Goal: Task Accomplishment & Management: Use online tool/utility

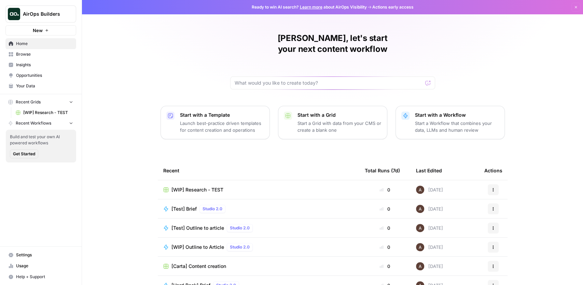
click at [41, 32] on span "New" at bounding box center [38, 30] width 10 height 7
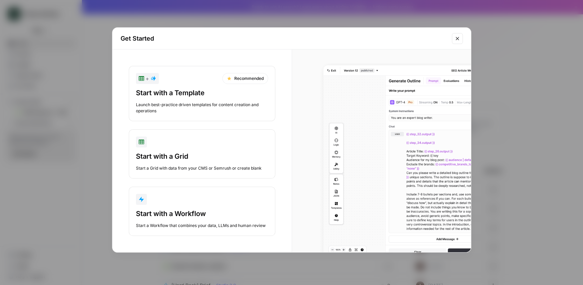
click at [205, 216] on div "Start with a Workflow" at bounding box center [202, 214] width 132 height 10
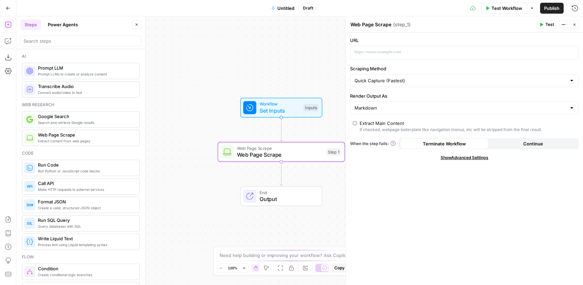
drag, startPoint x: 316, startPoint y: 193, endPoint x: 278, endPoint y: 146, distance: 60.5
click at [278, 146] on div "Workflow Set Inputs Inputs Web Page Scrape Web Page Scrape Step 1 End Output" at bounding box center [299, 150] width 567 height 269
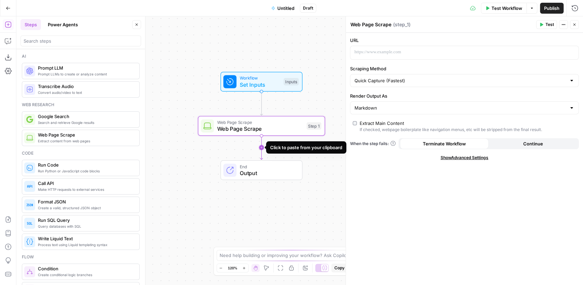
click at [262, 147] on icon "Edge from step_1 to end" at bounding box center [261, 148] width 2 height 24
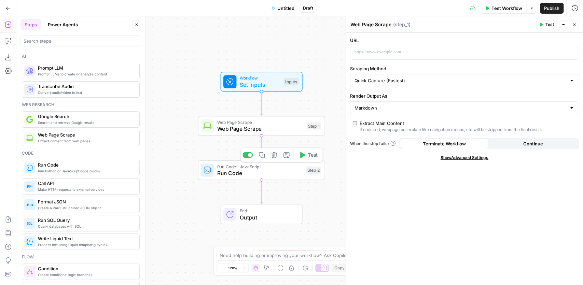
click at [276, 157] on icon "button" at bounding box center [274, 155] width 6 height 6
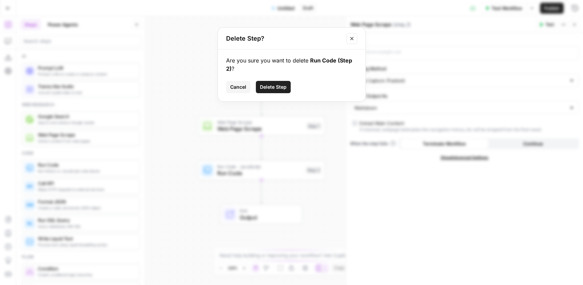
click at [279, 89] on span "Delete Step" at bounding box center [273, 87] width 27 height 7
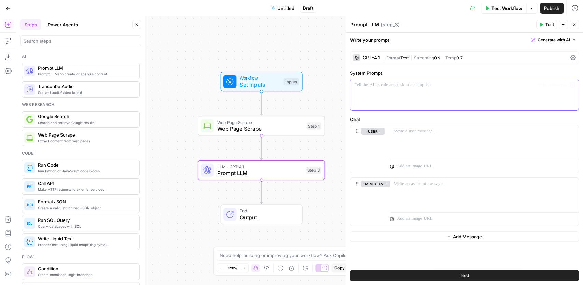
click at [390, 84] on p at bounding box center [465, 85] width 220 height 7
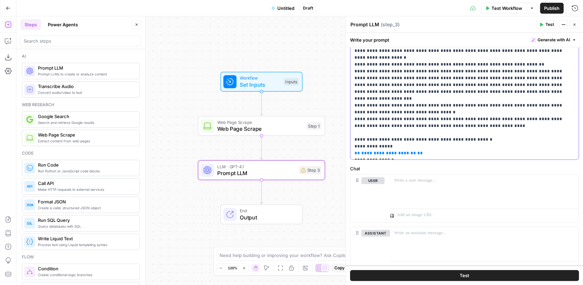
scroll to position [239, 0]
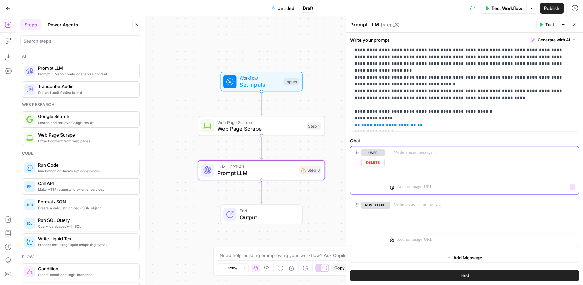
click at [415, 164] on div at bounding box center [484, 162] width 189 height 31
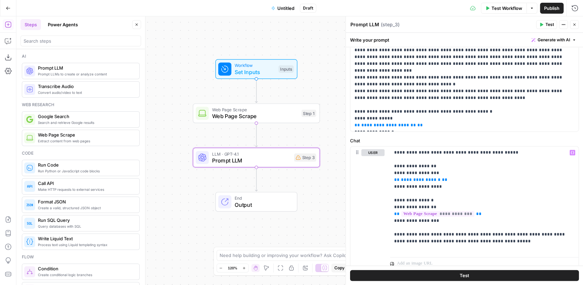
drag, startPoint x: 311, startPoint y: 196, endPoint x: 291, endPoint y: 172, distance: 31.3
click at [296, 174] on div "Workflow Set Inputs Inputs Web Page Scrape Web Page Scrape Step 1 LLM · GPT-4.1…" at bounding box center [299, 150] width 567 height 269
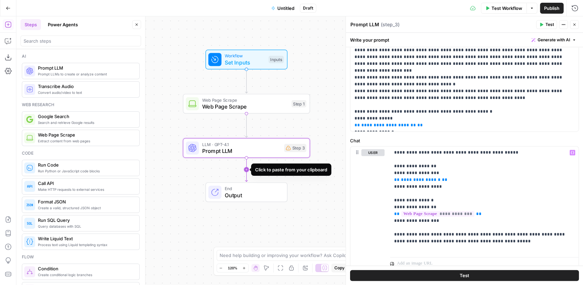
click at [246, 166] on icon "Edge from step_3 to end" at bounding box center [246, 170] width 2 height 24
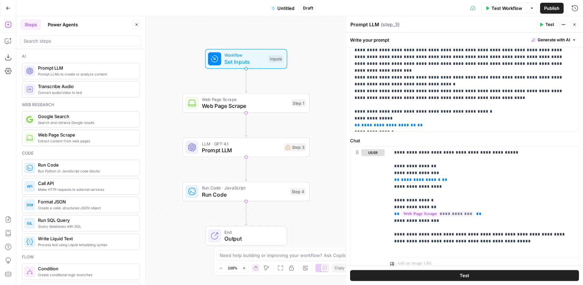
drag, startPoint x: 317, startPoint y: 218, endPoint x: 313, endPoint y: 211, distance: 8.6
click at [314, 211] on div "Workflow Set Inputs Inputs Web Page Scrape Web Page Scrape Step 1 LLM · GPT-4.1…" at bounding box center [299, 150] width 567 height 269
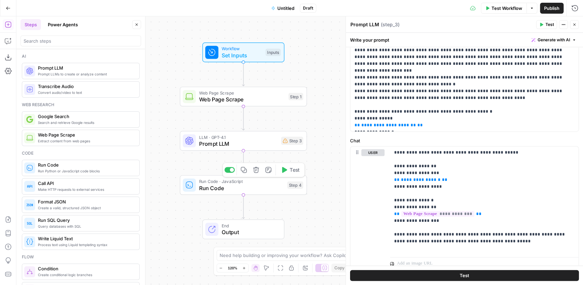
click at [258, 171] on icon "button" at bounding box center [256, 170] width 6 height 6
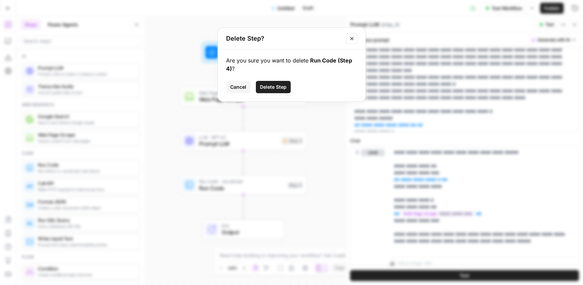
click at [269, 87] on span "Delete Step" at bounding box center [273, 87] width 27 height 7
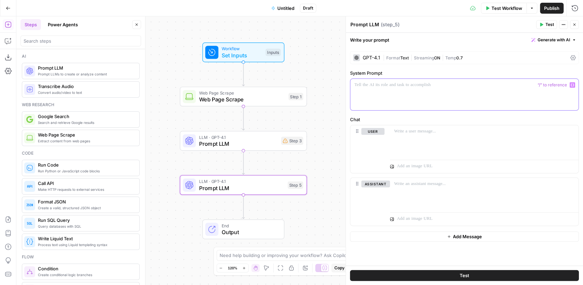
click at [426, 94] on div at bounding box center [465, 94] width 228 height 31
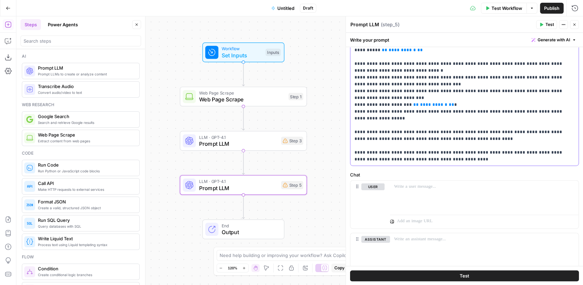
scroll to position [226, 0]
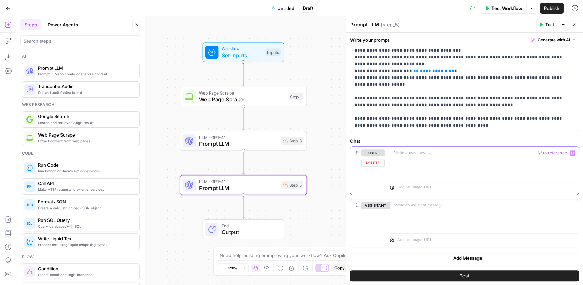
click at [464, 164] on div at bounding box center [484, 162] width 189 height 31
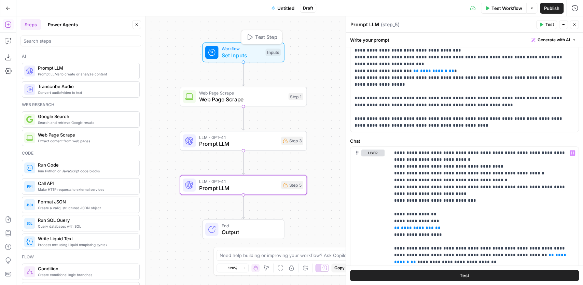
click at [237, 56] on span "Set Inputs" at bounding box center [242, 55] width 41 height 8
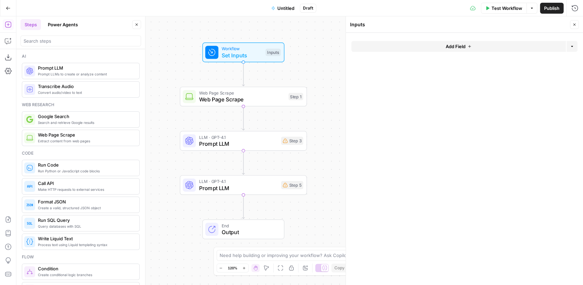
click at [422, 51] on button "Add Field" at bounding box center [459, 46] width 215 height 11
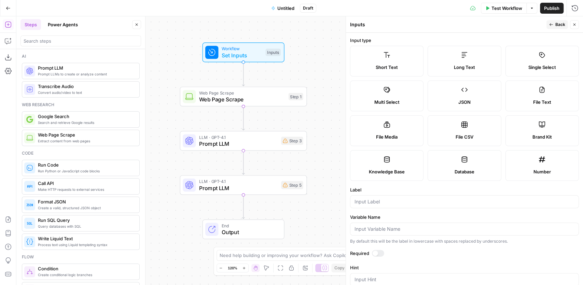
click at [541, 138] on span "Brand Kit" at bounding box center [542, 137] width 19 height 7
click at [553, 22] on button "Back" at bounding box center [558, 24] width 22 height 9
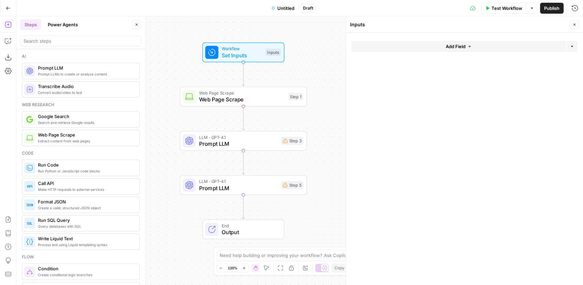
click at [446, 50] on button "Add Field" at bounding box center [459, 46] width 215 height 11
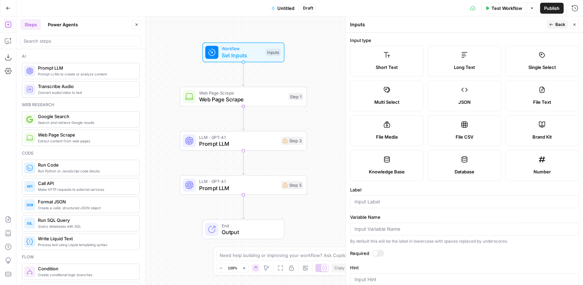
click at [534, 127] on label "Brand Kit" at bounding box center [542, 131] width 73 height 31
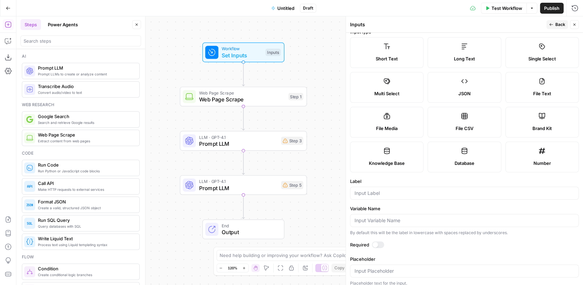
scroll to position [12, 0]
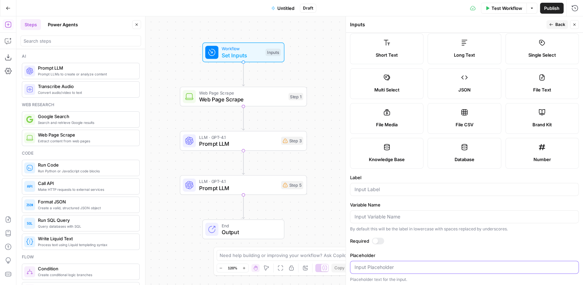
click at [418, 269] on input "Placeholder" at bounding box center [465, 267] width 220 height 7
click at [550, 264] on input "Placeholder" at bounding box center [465, 267] width 220 height 7
click at [378, 188] on input "Label" at bounding box center [465, 189] width 220 height 7
type input "Brandkit"
click at [554, 21] on button "Back" at bounding box center [558, 24] width 22 height 9
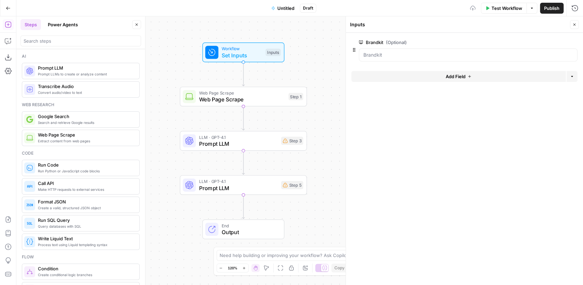
click at [258, 140] on span "Prompt LLM" at bounding box center [238, 144] width 79 height 8
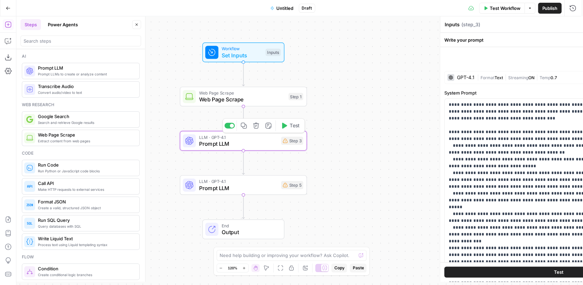
type textarea "Prompt LLM"
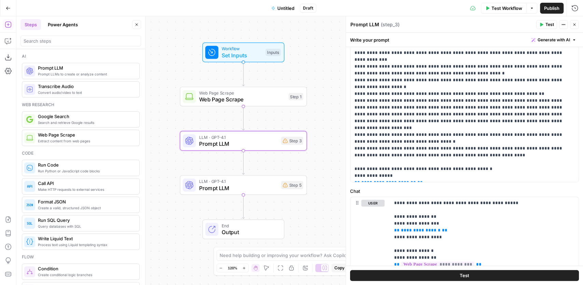
scroll to position [182, 0]
click at [251, 57] on span "Set Inputs" at bounding box center [242, 55] width 41 height 8
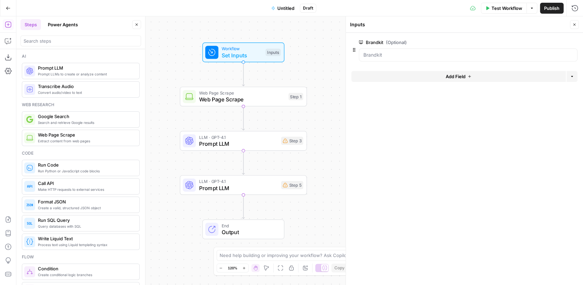
click at [414, 59] on div at bounding box center [468, 55] width 219 height 13
click at [412, 58] on div at bounding box center [468, 55] width 219 height 13
click at [543, 41] on div "Brandkit (Optional) edit field Delete group" at bounding box center [468, 42] width 219 height 8
click at [545, 41] on button "edit field" at bounding box center [555, 42] width 26 height 8
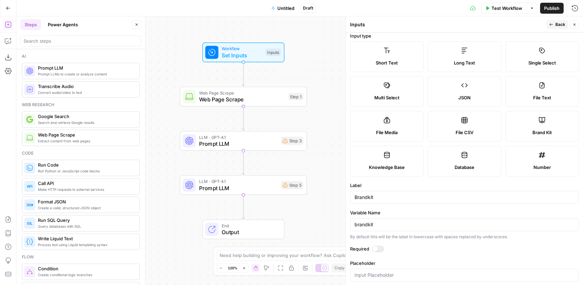
scroll to position [12, 0]
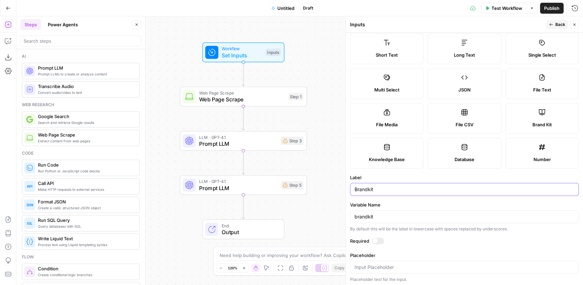
click at [367, 189] on input "Brandkit" at bounding box center [465, 189] width 220 height 7
type input "Brand_kit"
click at [367, 216] on input "brandkit" at bounding box center [465, 217] width 220 height 7
type input "brand_kit"
click at [407, 178] on label "Label" at bounding box center [464, 177] width 229 height 7
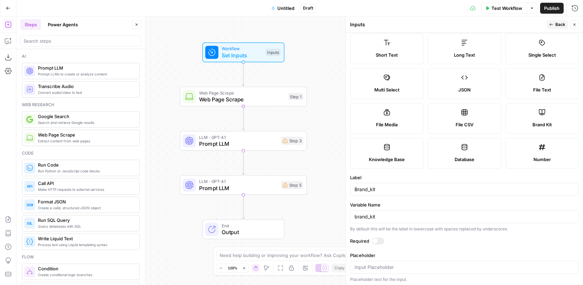
click at [407, 186] on input "Brand_kit" at bounding box center [465, 189] width 220 height 7
click at [234, 189] on span "Prompt LLM" at bounding box center [238, 188] width 79 height 8
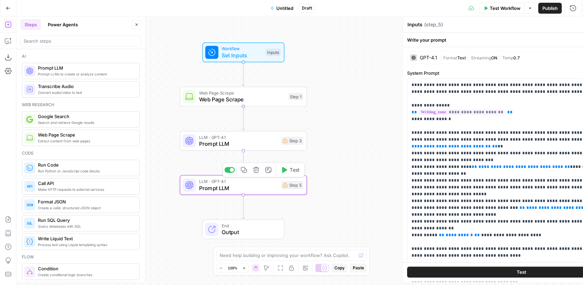
type textarea "Prompt LLM"
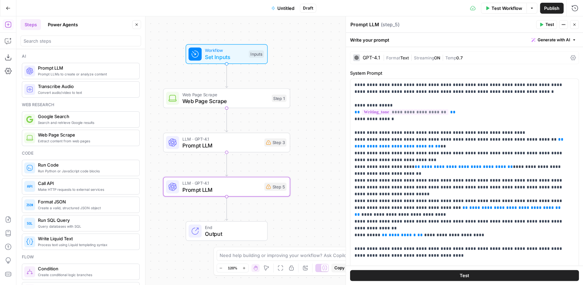
drag, startPoint x: 336, startPoint y: 156, endPoint x: 319, endPoint y: 157, distance: 16.8
click at [319, 157] on div "Workflow Set Inputs Inputs Web Page Scrape Web Page Scrape Step 1 LLM · GPT-4.1…" at bounding box center [299, 150] width 567 height 269
click at [368, 145] on span "**********" at bounding box center [394, 146] width 79 height 4
click at [423, 167] on span "**********" at bounding box center [464, 167] width 85 height 4
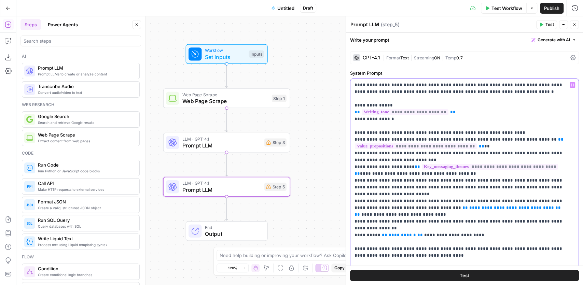
click at [470, 207] on span "**********" at bounding box center [516, 208] width 92 height 4
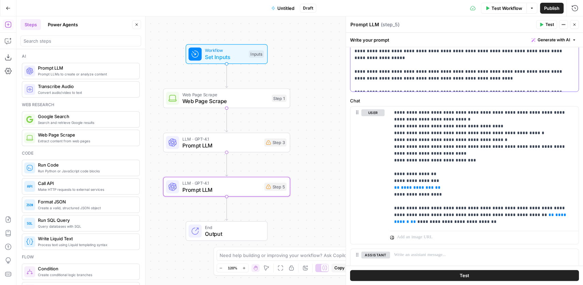
scroll to position [316, 0]
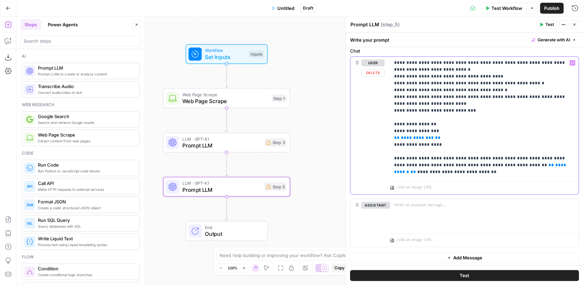
click at [412, 139] on span "**********" at bounding box center [417, 138] width 33 height 4
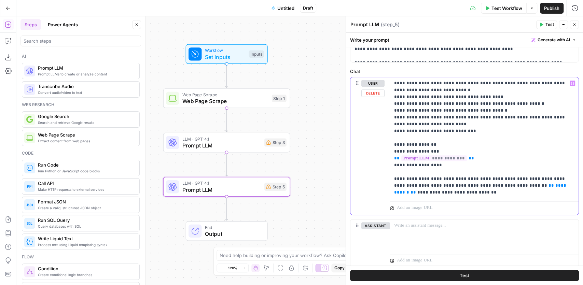
scroll to position [293, 0]
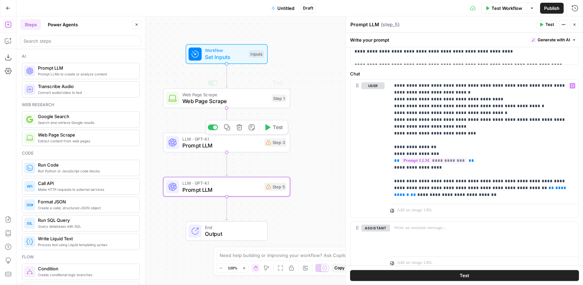
click at [231, 48] on span "Workflow" at bounding box center [225, 50] width 41 height 6
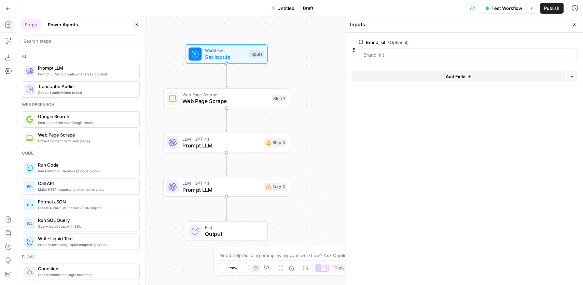
click at [420, 76] on button "Add Field" at bounding box center [459, 76] width 215 height 11
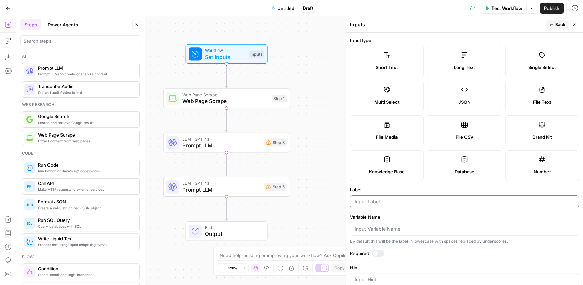
click at [400, 202] on input "Label" at bounding box center [465, 202] width 220 height 7
type input "website url"
click at [389, 189] on label "Label" at bounding box center [464, 190] width 229 height 7
click at [389, 199] on input "website url" at bounding box center [465, 202] width 220 height 7
click at [242, 149] on span "Prompt LLM" at bounding box center [222, 146] width 79 height 8
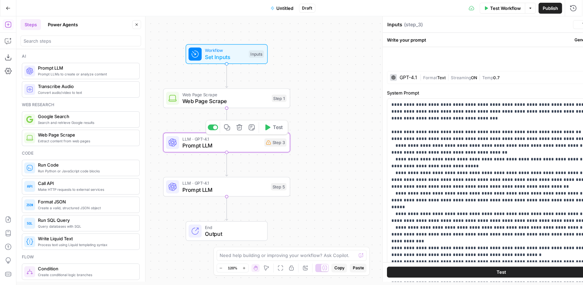
type textarea "Prompt LLM"
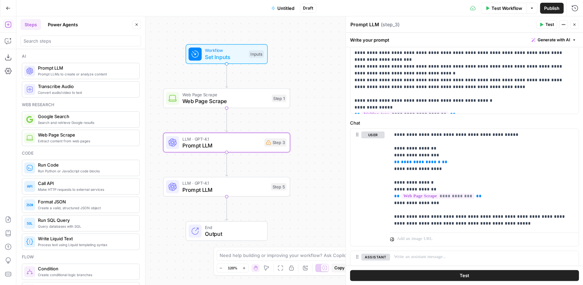
scroll to position [251, 0]
click at [236, 57] on span "Set Inputs" at bounding box center [225, 57] width 41 height 8
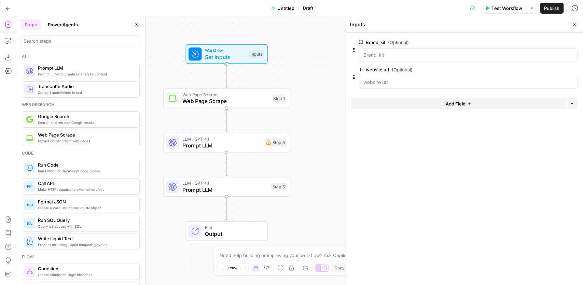
click at [404, 104] on button "Add Field" at bounding box center [459, 103] width 215 height 11
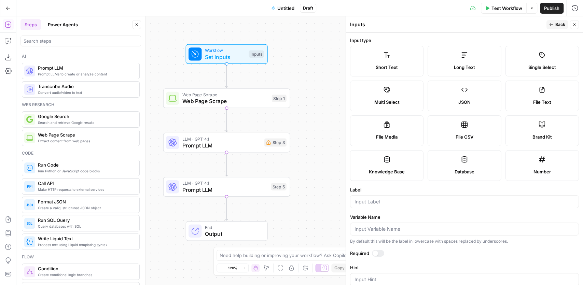
click at [225, 141] on span "LLM · GPT-4.1" at bounding box center [222, 139] width 79 height 6
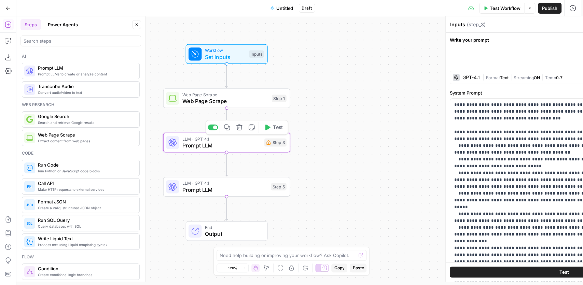
type textarea "Prompt LLM"
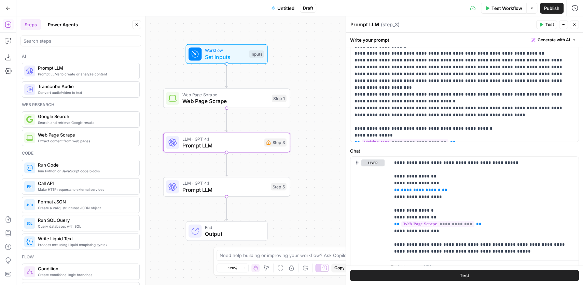
scroll to position [228, 0]
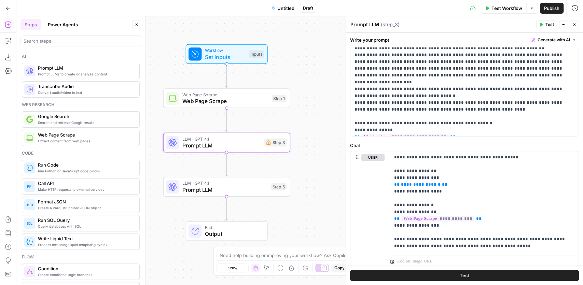
click at [217, 59] on span "Set Inputs" at bounding box center [225, 57] width 41 height 8
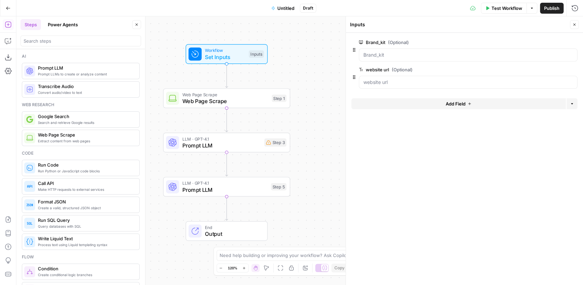
click at [403, 102] on button "Add Field" at bounding box center [459, 103] width 215 height 11
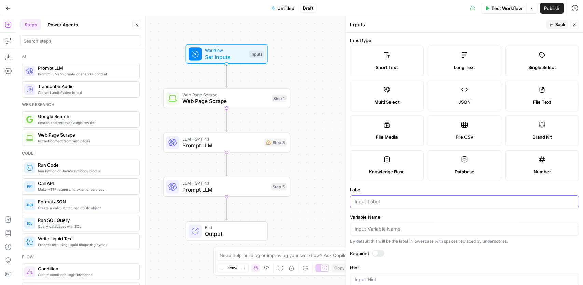
click at [390, 203] on input "Label" at bounding box center [465, 202] width 220 height 7
type input "existing ad copy"
click at [396, 191] on label "Label" at bounding box center [464, 190] width 229 height 7
click at [396, 199] on input "existing ad copy" at bounding box center [465, 202] width 220 height 7
click at [251, 154] on div "Workflow Set Inputs Inputs Web Page Scrape Web Page Scrape Step 1 LLM · GPT-4.1…" at bounding box center [299, 150] width 567 height 269
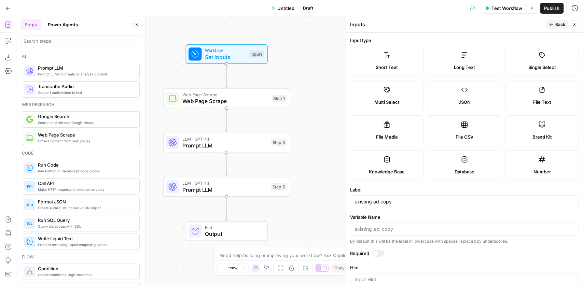
click at [260, 149] on span "Prompt LLM" at bounding box center [225, 146] width 85 height 8
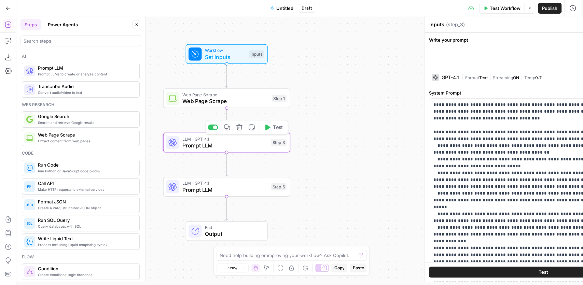
type textarea "Prompt LLM"
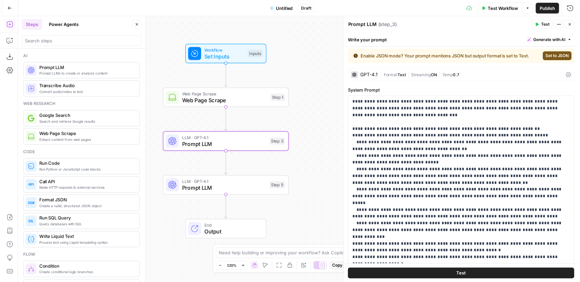
scroll to position [0, 0]
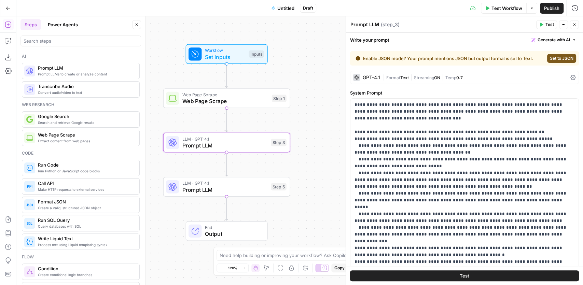
click at [493, 10] on span "Test Workflow" at bounding box center [507, 8] width 31 height 7
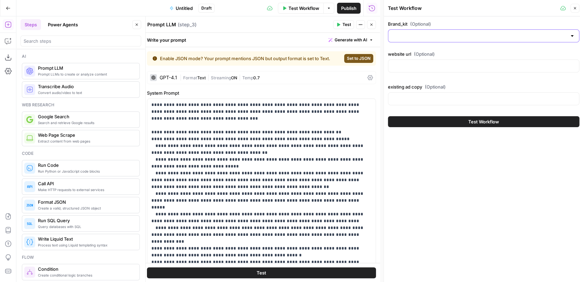
click at [441, 33] on input "Brand_kit (Optional)" at bounding box center [479, 35] width 174 height 7
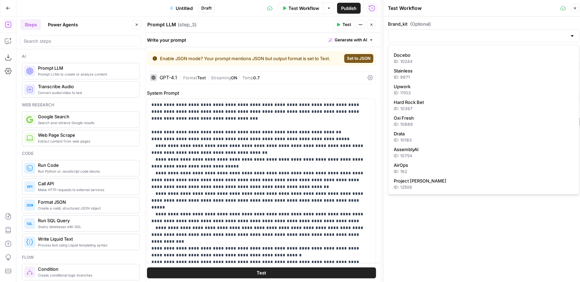
scroll to position [187, 0]
click at [435, 166] on span "AirOps" at bounding box center [482, 164] width 177 height 7
type input "AirOps"
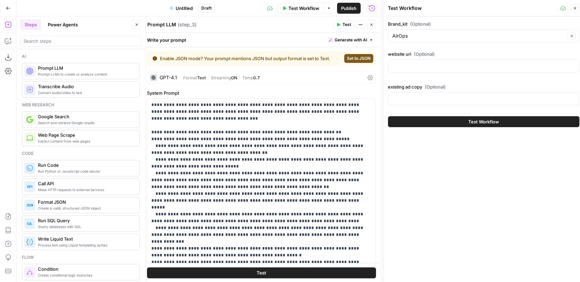
click at [418, 69] on div at bounding box center [483, 65] width 191 height 13
paste input "https://www.airops.com/solution/seo-content-teams"
type input "https://www.airops.com/solution/seo-content-teams"
click at [463, 120] on button "Test Workflow" at bounding box center [483, 121] width 191 height 11
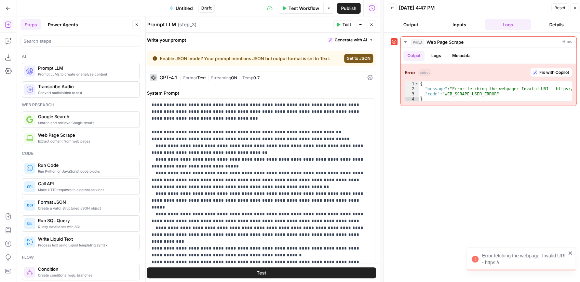
click at [371, 26] on icon "button" at bounding box center [372, 25] width 4 height 4
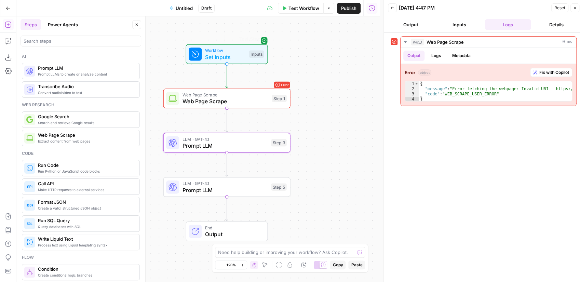
click at [234, 96] on span "Web Page Scrape" at bounding box center [226, 95] width 86 height 6
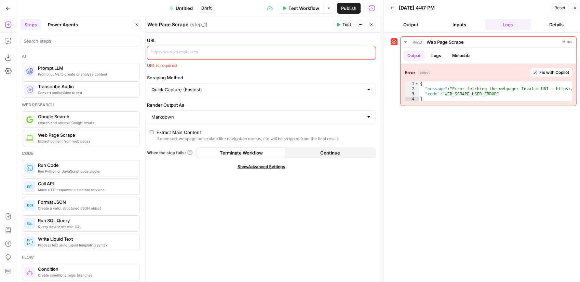
click at [235, 53] on p at bounding box center [255, 52] width 209 height 7
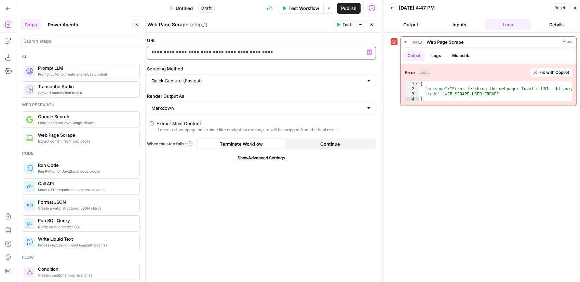
drag, startPoint x: 319, startPoint y: 56, endPoint x: 149, endPoint y: 48, distance: 170.1
click at [149, 48] on div "**********" at bounding box center [255, 52] width 217 height 13
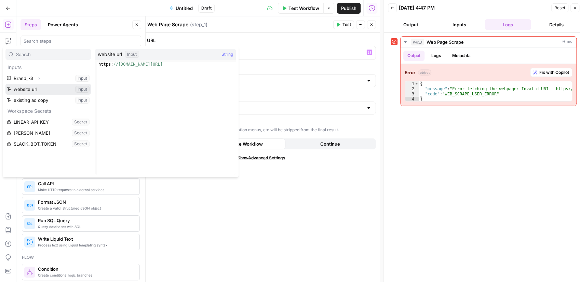
click at [42, 90] on button "Select variable website url" at bounding box center [47, 89] width 85 height 11
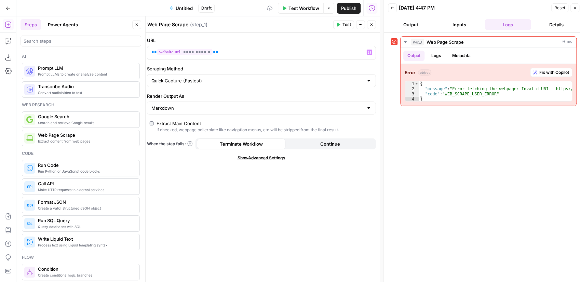
click at [347, 22] on span "Test" at bounding box center [347, 25] width 9 height 6
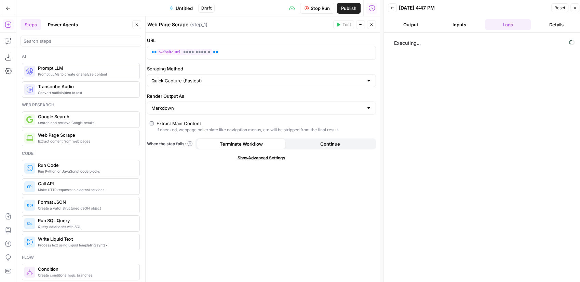
click at [372, 26] on icon "button" at bounding box center [372, 25] width 4 height 4
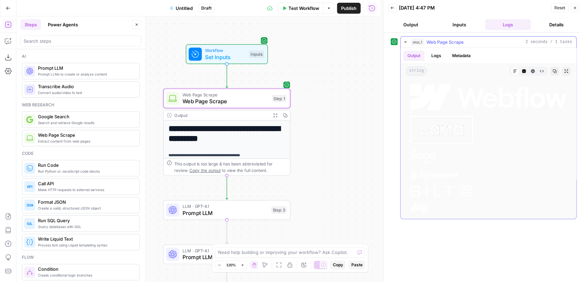
scroll to position [319, 0]
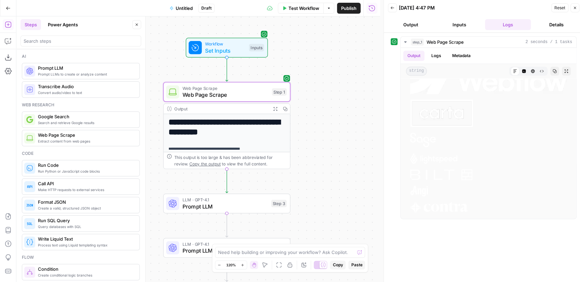
drag, startPoint x: 340, startPoint y: 131, endPoint x: 337, endPoint y: 64, distance: 67.4
click at [338, 65] on div "**********" at bounding box center [198, 149] width 364 height 266
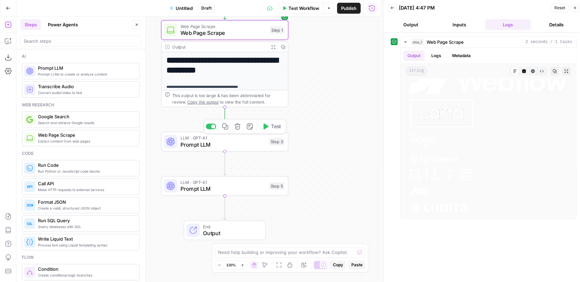
click at [273, 127] on span "Test" at bounding box center [276, 127] width 10 height 8
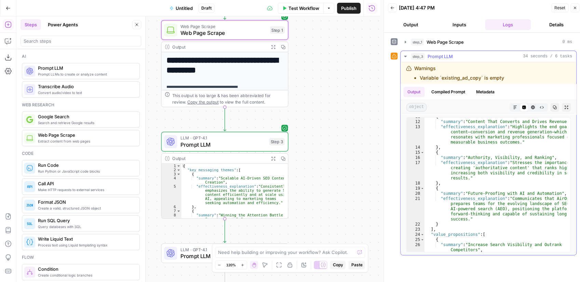
scroll to position [123, 0]
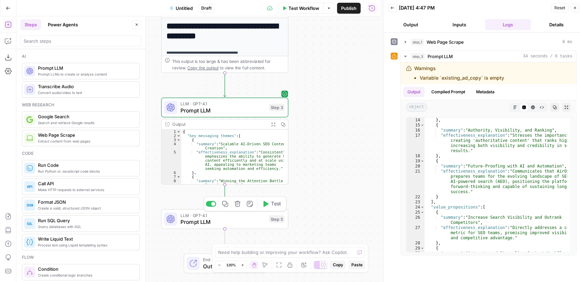
click at [272, 204] on span "Test" at bounding box center [276, 204] width 10 height 8
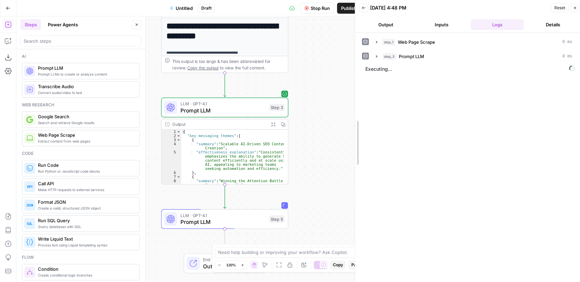
drag, startPoint x: 384, startPoint y: 103, endPoint x: 337, endPoint y: 109, distance: 47.6
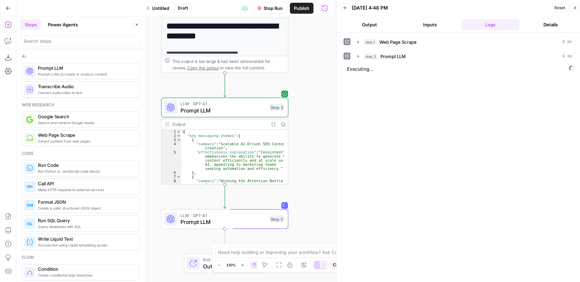
click at [137, 23] on icon "button" at bounding box center [137, 25] width 4 height 4
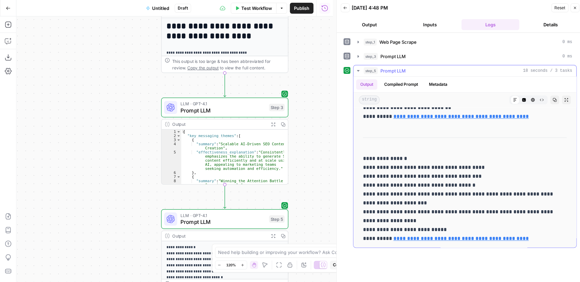
scroll to position [447, 0]
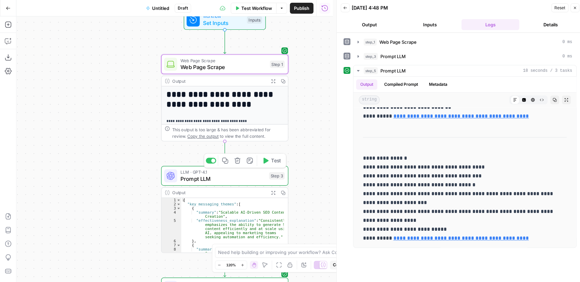
click at [232, 177] on span "Prompt LLM" at bounding box center [222, 179] width 85 height 8
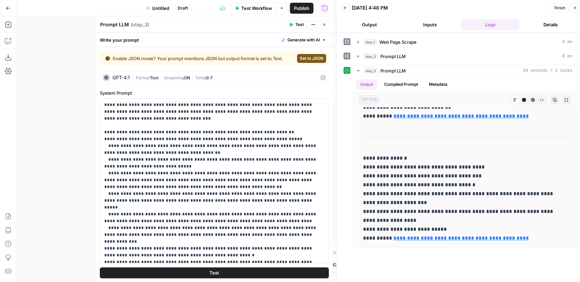
click at [328, 24] on button "Close" at bounding box center [324, 24] width 9 height 9
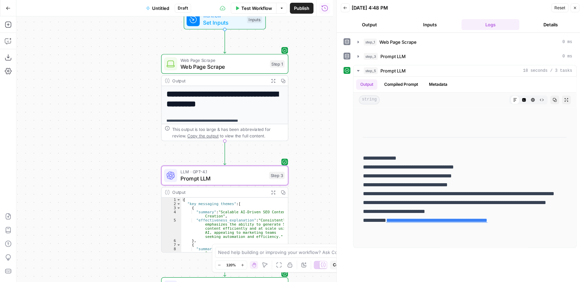
drag, startPoint x: 304, startPoint y: 124, endPoint x: 293, endPoint y: 72, distance: 52.6
click at [294, 73] on div "**********" at bounding box center [174, 149] width 317 height 266
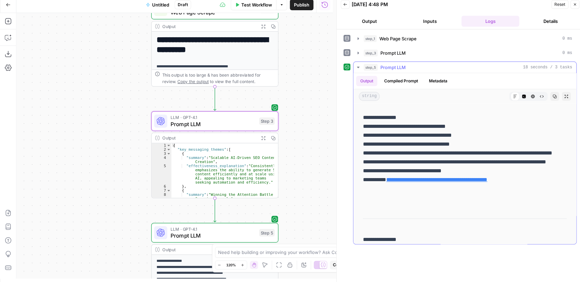
scroll to position [105, 0]
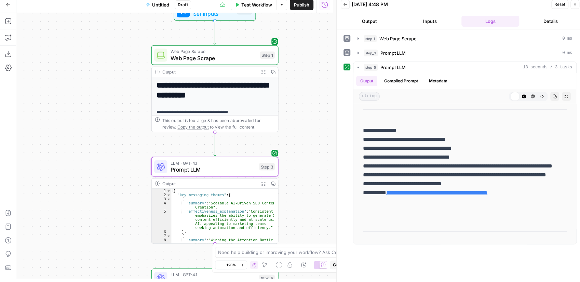
click at [8, 2] on icon "button" at bounding box center [8, 4] width 5 height 5
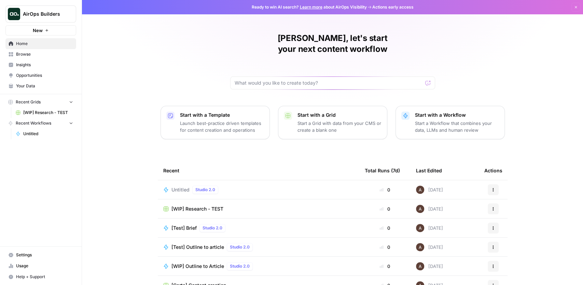
click at [40, 86] on span "Your Data" at bounding box center [44, 86] width 57 height 6
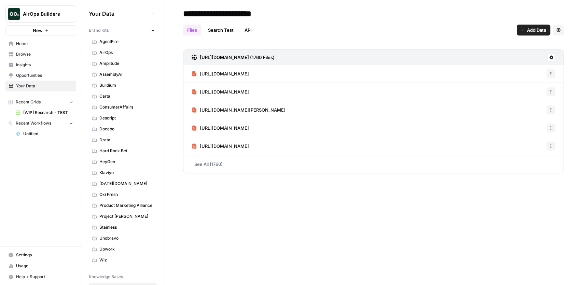
click at [25, 255] on span "Settings" at bounding box center [44, 255] width 57 height 6
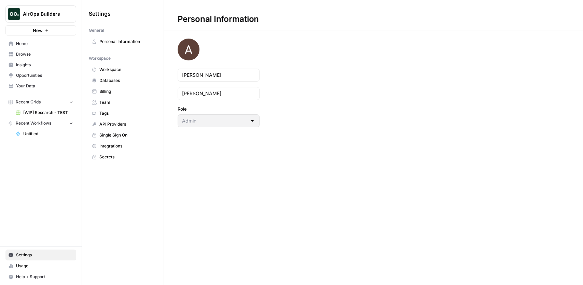
click at [120, 144] on span "Integrations" at bounding box center [126, 146] width 54 height 6
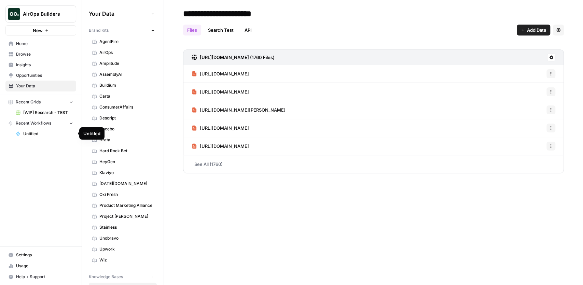
click at [40, 129] on link "Untitled" at bounding box center [45, 134] width 64 height 11
click at [33, 16] on span "AirOps Builders" at bounding box center [43, 14] width 41 height 7
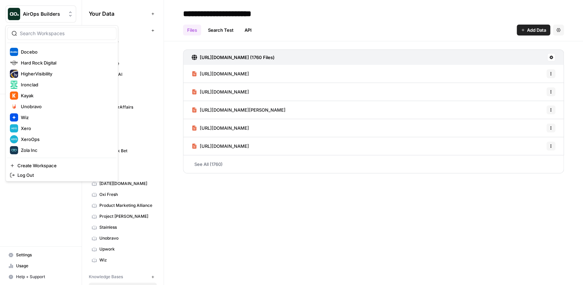
scroll to position [98, 0]
click at [47, 139] on span "XeroOps" at bounding box center [66, 138] width 90 height 7
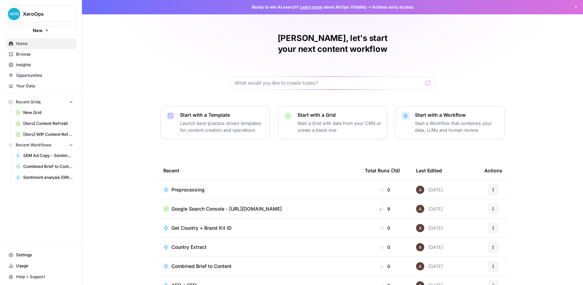
click at [31, 55] on span "Browse" at bounding box center [44, 54] width 57 height 6
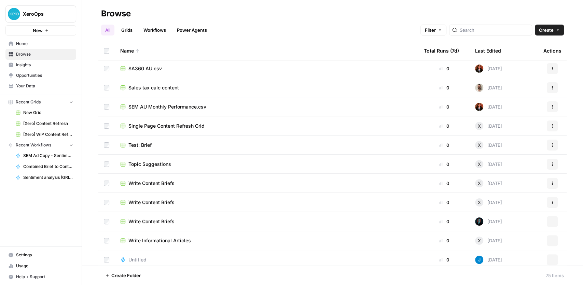
scroll to position [387, 0]
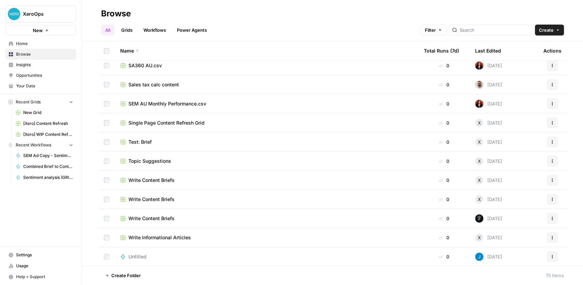
click at [163, 30] on link "Workflows" at bounding box center [154, 30] width 31 height 11
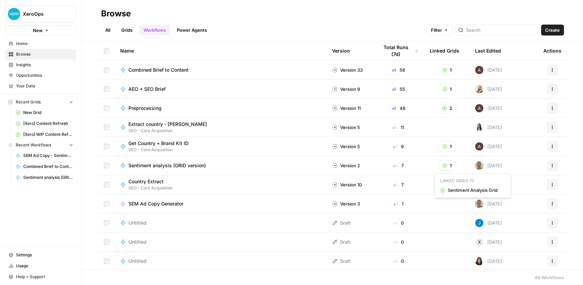
click at [443, 166] on rect "button" at bounding box center [445, 166] width 4 height 4
click at [457, 187] on span "Sentiment Analysis Grid" at bounding box center [475, 190] width 55 height 7
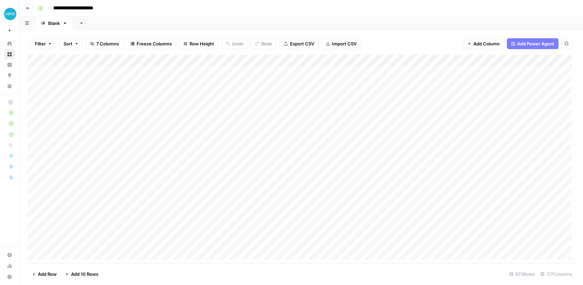
click at [383, 59] on div "Add Column" at bounding box center [302, 159] width 548 height 209
click at [414, 46] on div "Filter Sort 7 Columns Freeze Columns Row Height Undo Redo Export CSV Import CSV…" at bounding box center [302, 44] width 548 height 22
click at [416, 59] on div "Add Column" at bounding box center [302, 159] width 548 height 209
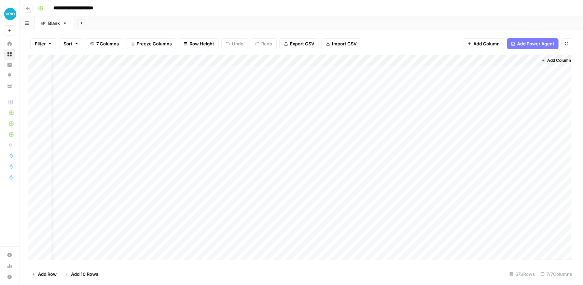
click at [520, 60] on div "Add Column" at bounding box center [302, 159] width 548 height 209
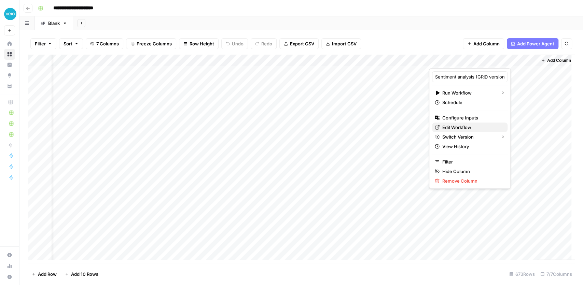
click at [459, 126] on span "Edit Workflow" at bounding box center [473, 127] width 60 height 7
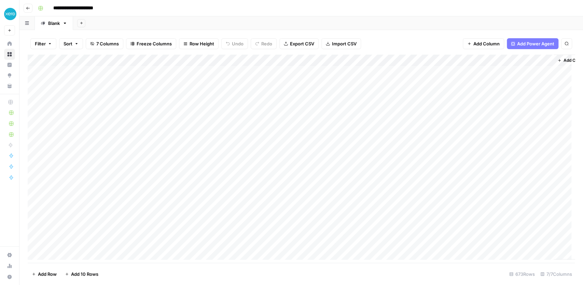
scroll to position [0, 0]
drag, startPoint x: 472, startPoint y: 61, endPoint x: 343, endPoint y: 65, distance: 128.9
click at [343, 65] on div "Add Column" at bounding box center [302, 159] width 548 height 209
click at [406, 60] on div "Add Column" at bounding box center [302, 159] width 548 height 209
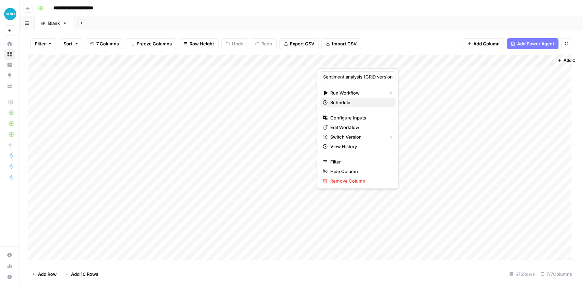
click at [342, 103] on span "Schedule" at bounding box center [361, 102] width 60 height 7
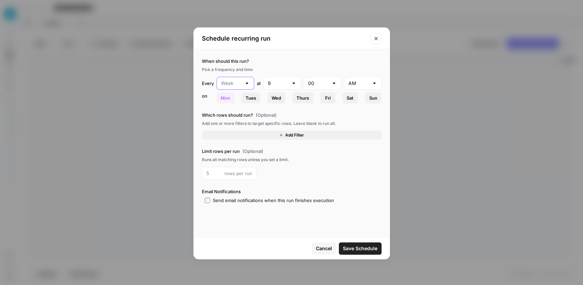
click at [236, 84] on input "text" at bounding box center [231, 83] width 21 height 7
click at [238, 117] on span "Month" at bounding box center [233, 119] width 23 height 7
type input "Month"
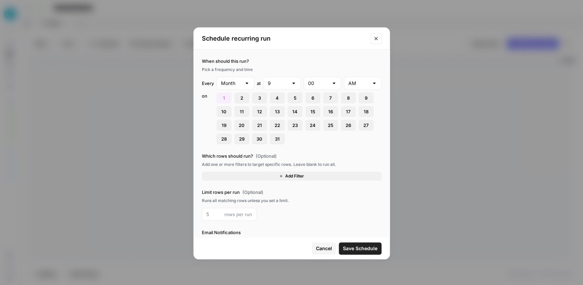
click at [321, 253] on button "Cancel" at bounding box center [324, 249] width 24 height 12
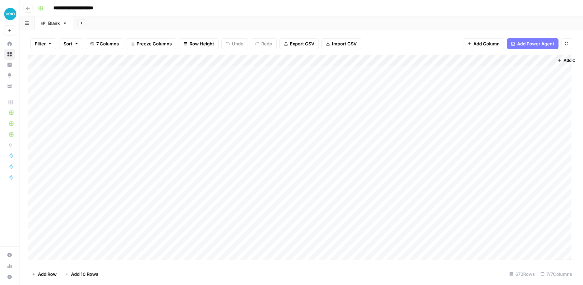
click at [312, 59] on div "Add Column" at bounding box center [302, 159] width 548 height 209
click at [382, 43] on div "Filter Sort 7 Columns Freeze Columns Row Height Undo Redo Export CSV Import CSV…" at bounding box center [302, 44] width 548 height 22
click at [301, 102] on div "Add Column" at bounding box center [302, 159] width 548 height 209
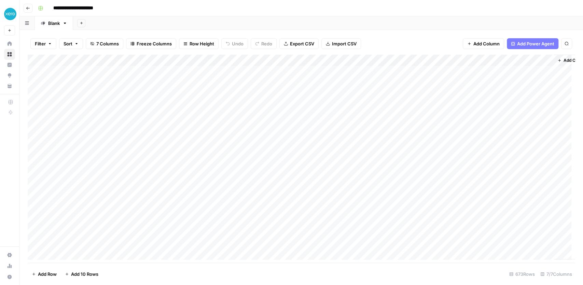
drag, startPoint x: 350, startPoint y: 60, endPoint x: 504, endPoint y: 60, distance: 153.5
click at [504, 60] on div "Add Column" at bounding box center [302, 159] width 548 height 209
click at [518, 61] on div "Add Column" at bounding box center [302, 159] width 548 height 209
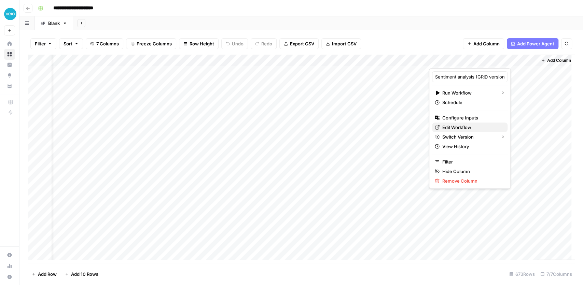
click at [475, 126] on span "Edit Workflow" at bounding box center [473, 127] width 60 height 7
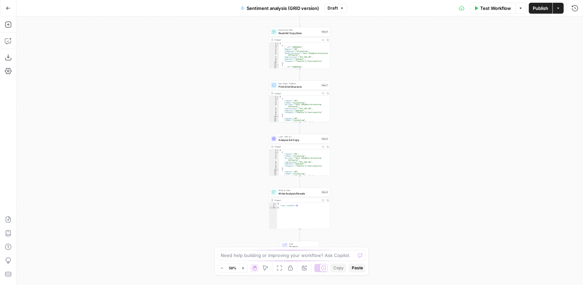
click at [306, 143] on div "LLM · GPT-4.1 Analyze Ad Copy Step 8 Copy step Delete step Add Note Test" at bounding box center [299, 139] width 61 height 10
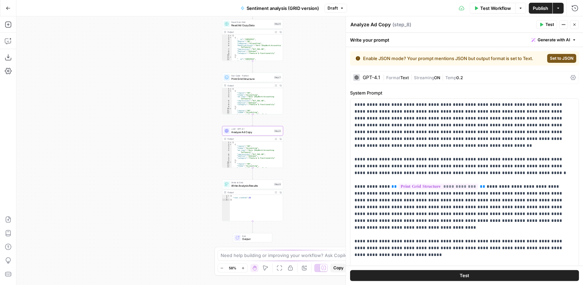
drag, startPoint x: 204, startPoint y: 140, endPoint x: 157, endPoint y: 133, distance: 48.1
click at [157, 133] on div "Workflow Set Inputs Inputs Read from Grid Read Ad Copy Data Step 6 Output Expan…" at bounding box center [299, 150] width 567 height 269
click at [246, 187] on span "Write Analysis Results" at bounding box center [251, 187] width 41 height 4
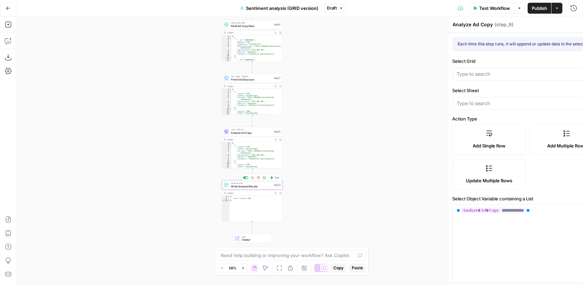
type textarea "Write Analysis Results"
type input "Sentiment Analysis Grid"
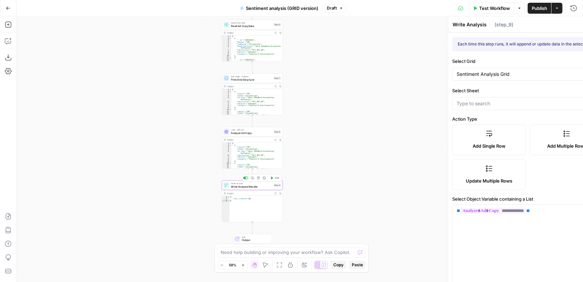
type input "Blank"
type input "Region"
type input "Campaing"
type input "Headline/Asset"
type input "Impressions"
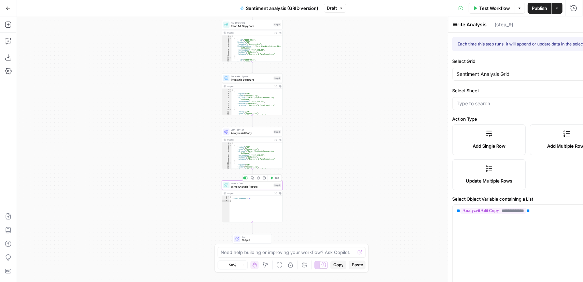
type input "Emotion"
type input "Category"
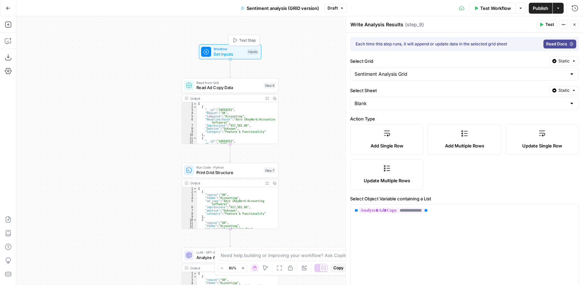
click at [235, 50] on span "Workflow" at bounding box center [229, 48] width 31 height 5
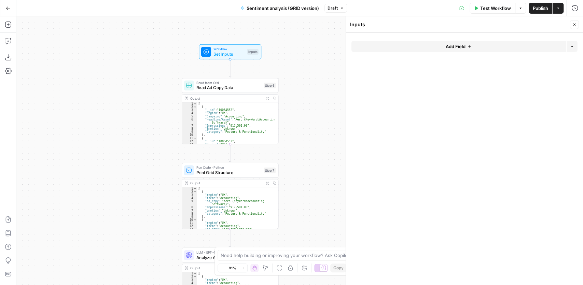
click at [489, 49] on button "Add Field" at bounding box center [459, 46] width 215 height 11
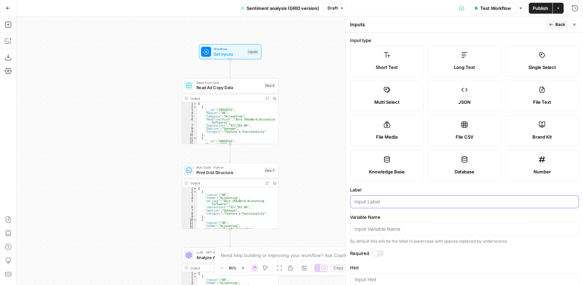
click at [390, 204] on input "Label" at bounding box center [465, 202] width 220 height 7
type input "r"
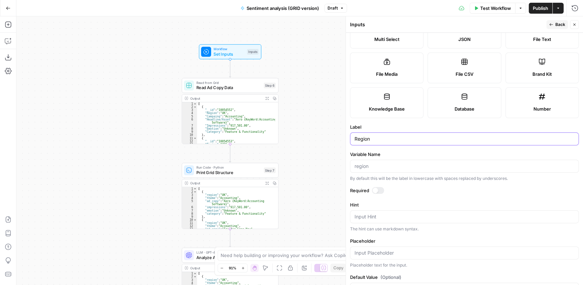
scroll to position [85, 0]
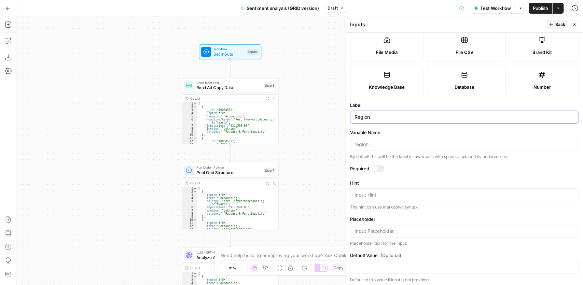
type input "Region"
click at [560, 25] on span "Back" at bounding box center [561, 25] width 10 height 6
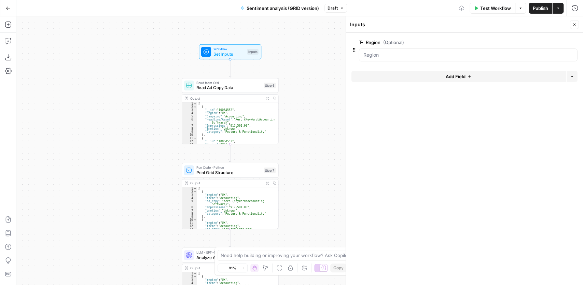
click at [431, 76] on button "Add Field" at bounding box center [459, 76] width 215 height 11
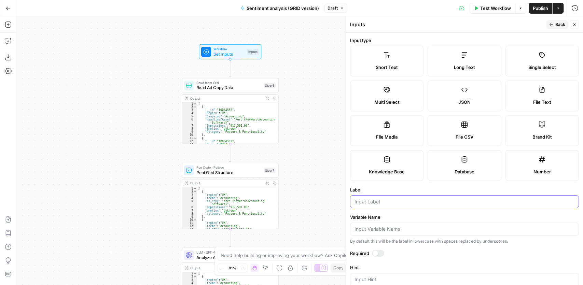
click at [377, 201] on input "Label" at bounding box center [465, 202] width 220 height 7
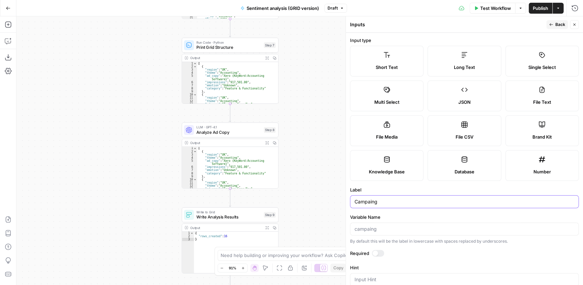
type input "Campaing"
click at [157, 145] on div "Workflow Set Inputs Inputs Read from Grid Read Ad Copy Data Step 6 Output Expan…" at bounding box center [299, 150] width 567 height 269
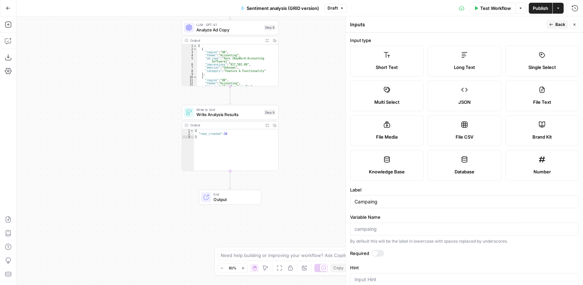
click at [216, 117] on span "Write Analysis Results" at bounding box center [229, 115] width 65 height 6
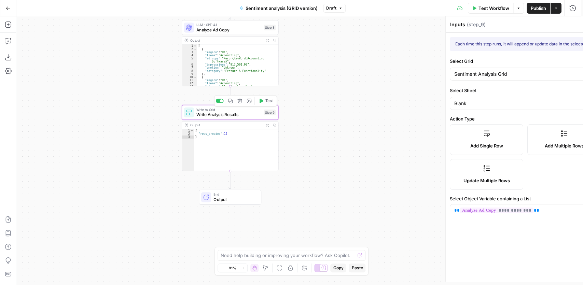
type textarea "Write Analysis Results"
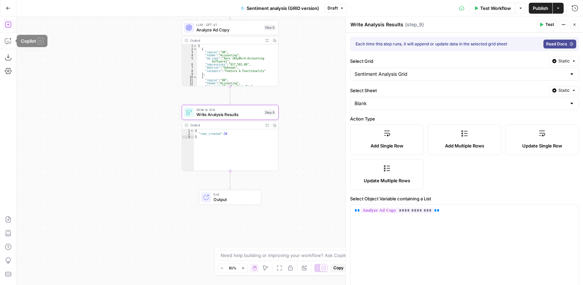
click at [8, 25] on icon "button" at bounding box center [8, 25] width 6 height 6
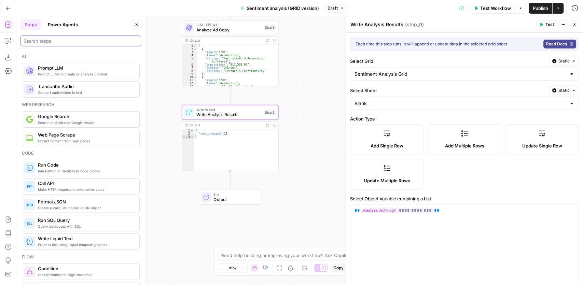
click at [67, 42] on input "search" at bounding box center [81, 41] width 115 height 7
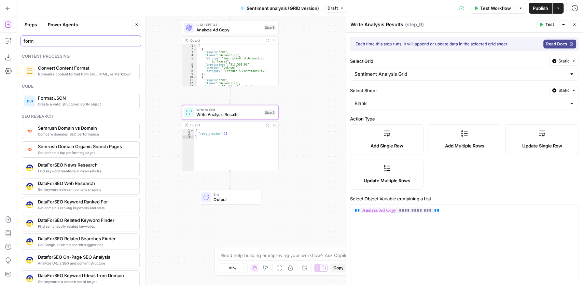
type input "form"
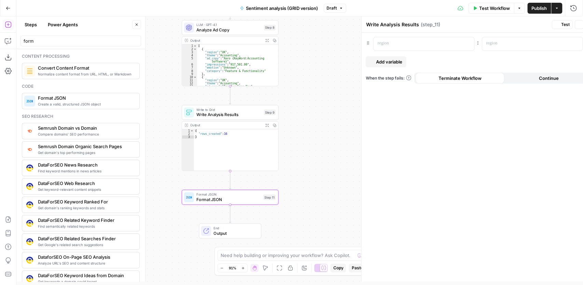
type textarea "Format JSON"
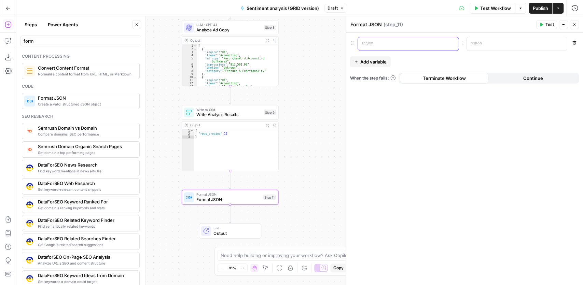
click at [388, 44] on p at bounding box center [403, 43] width 82 height 7
click at [478, 44] on p at bounding box center [512, 43] width 82 height 7
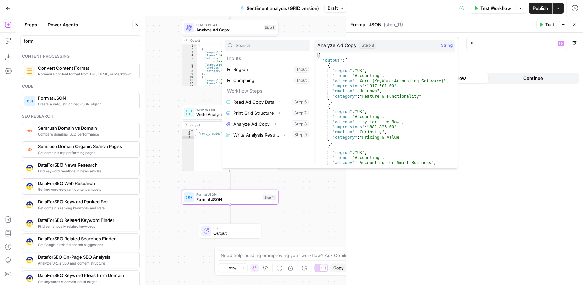
click at [528, 58] on div "******* : * Variables Menu Remove Add variable When the step fails: Terminate W…" at bounding box center [464, 159] width 237 height 253
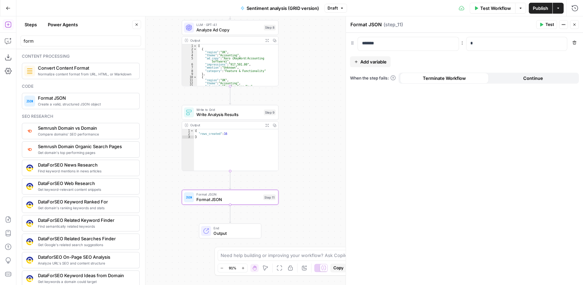
click at [377, 62] on span "Add variable" at bounding box center [374, 61] width 26 height 7
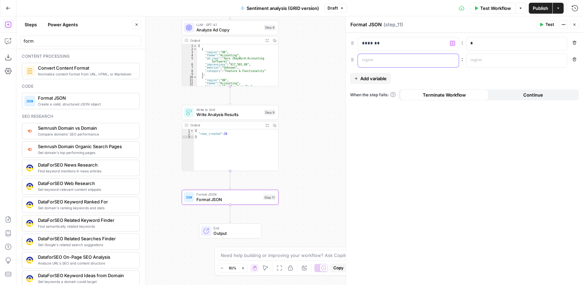
click at [388, 59] on p at bounding box center [403, 60] width 82 height 7
click at [461, 75] on div "******* : * Remove ******** Variables Menu : Remove Add variable When the step …" at bounding box center [464, 159] width 237 height 253
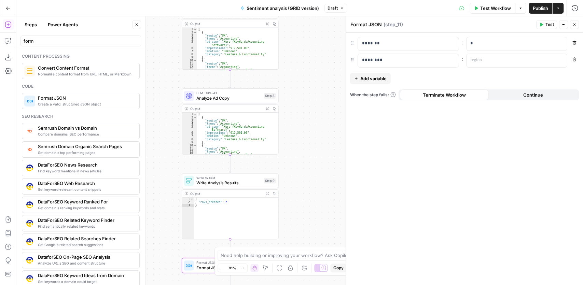
click at [237, 102] on div "LLM · GPT-4.1 Analyze Ad Copy Step 8 Copy step Delete step Add Note Test" at bounding box center [230, 96] width 97 height 15
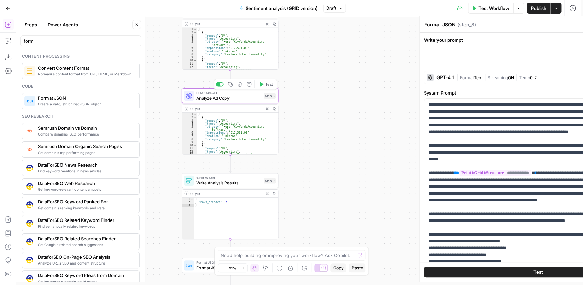
type textarea "Analyze Ad Copy"
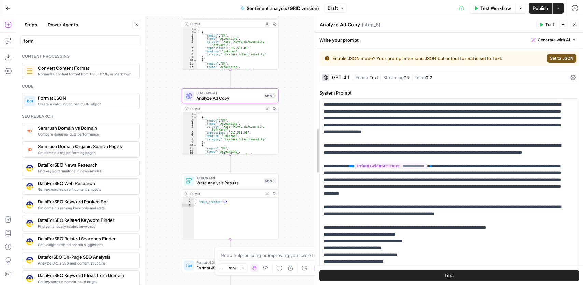
drag, startPoint x: 348, startPoint y: 118, endPoint x: 304, endPoint y: 113, distance: 44.7
click at [304, 113] on body "XeroOps New Home Browse Insights Opportunities Your Data Recent Grids New Grid …" at bounding box center [291, 142] width 583 height 285
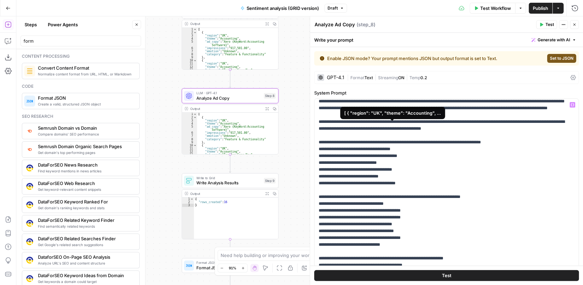
scroll to position [94, 0]
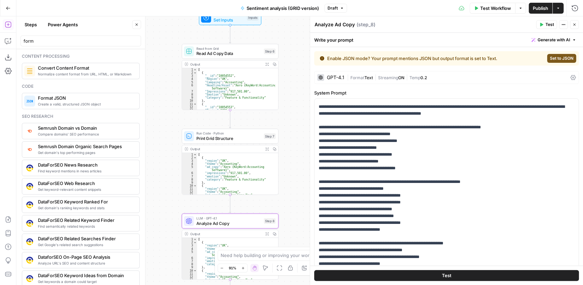
click at [228, 57] on div "Read from Grid Read Ad Copy Data Step 6 Copy step Delete step Add Note Test" at bounding box center [230, 51] width 97 height 15
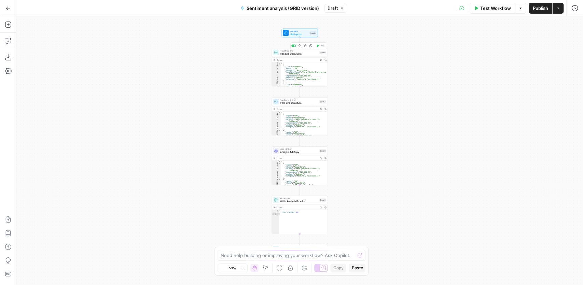
click at [295, 55] on span "Read Ad Copy Data" at bounding box center [299, 54] width 38 height 4
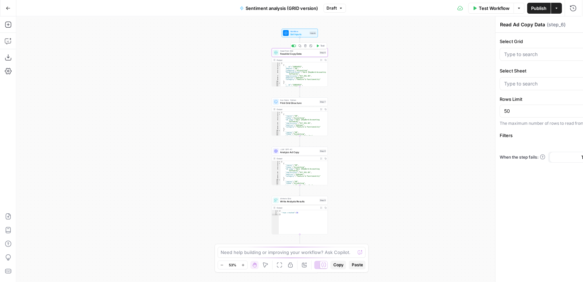
type input "Blank"
type input "Sentiment Analysis Grid"
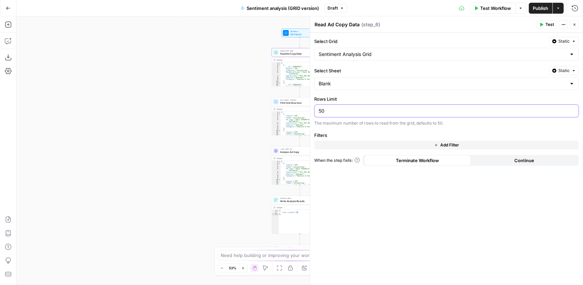
click at [382, 109] on input "50" at bounding box center [447, 111] width 256 height 7
drag, startPoint x: 382, startPoint y: 109, endPoint x: 309, endPoint y: 107, distance: 72.8
click at [310, 107] on div "Read Ad Copy Data Read Ad Copy Data ( step_6 ) Test Actions Close Select Grid S…" at bounding box center [446, 150] width 273 height 269
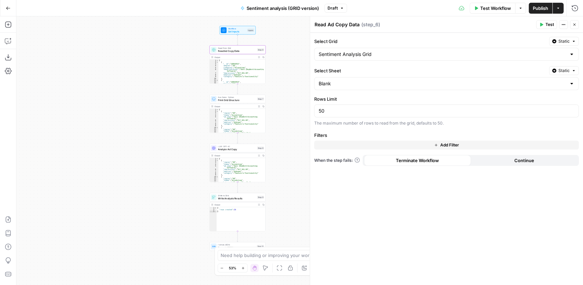
drag, startPoint x: 221, startPoint y: 95, endPoint x: 159, endPoint y: 92, distance: 62.3
click at [159, 92] on div "Workflow Set Inputs Inputs Read from Grid Read Ad Copy Data Step 6 Output Expan…" at bounding box center [299, 150] width 567 height 269
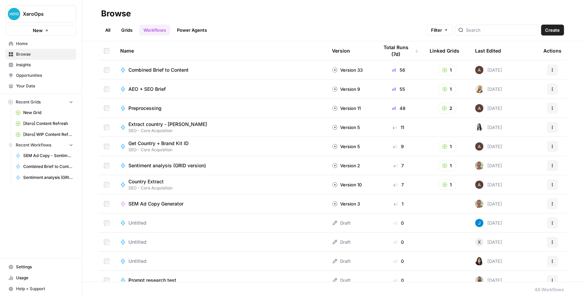
click at [38, 17] on span "XeroOps" at bounding box center [43, 14] width 41 height 7
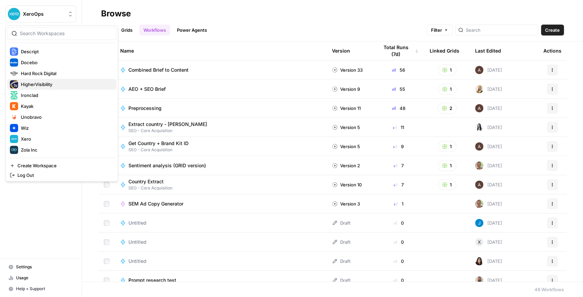
scroll to position [98, 0]
click at [37, 139] on span "Xero" at bounding box center [66, 138] width 90 height 7
